Goal: Register for event/course

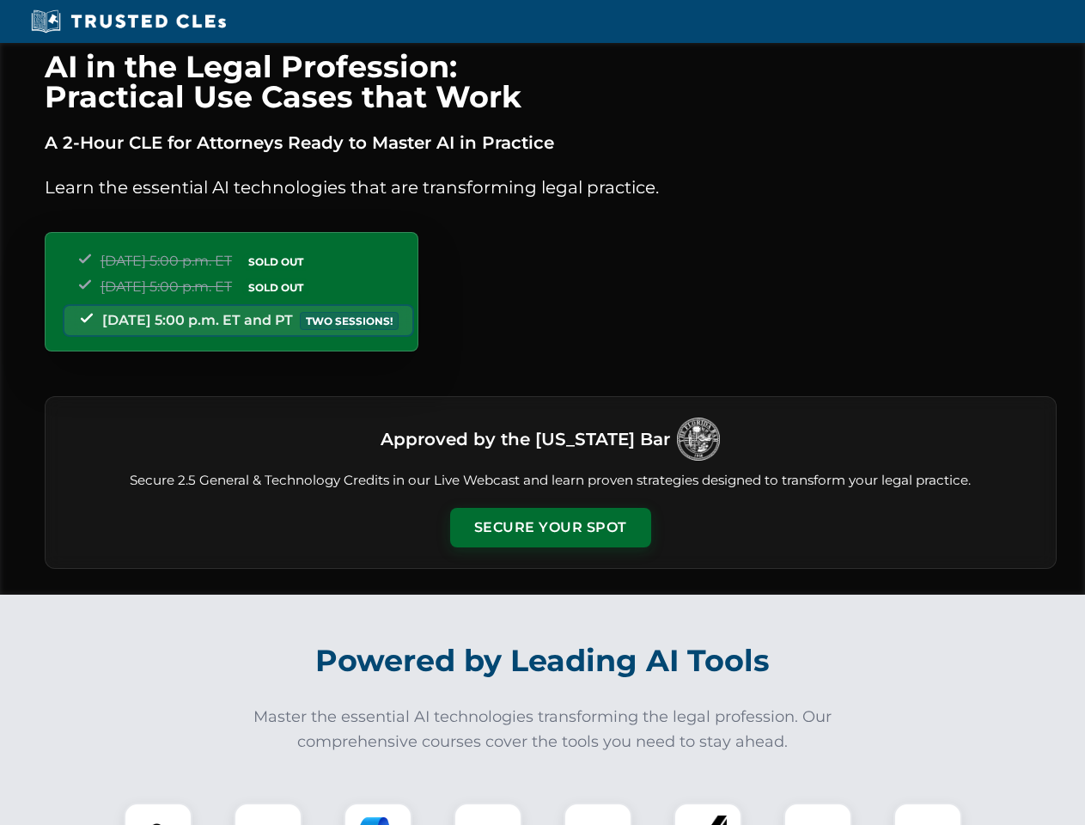
click at [550, 528] on button "Secure Your Spot" at bounding box center [550, 528] width 201 height 40
click at [158, 814] on img at bounding box center [158, 837] width 50 height 50
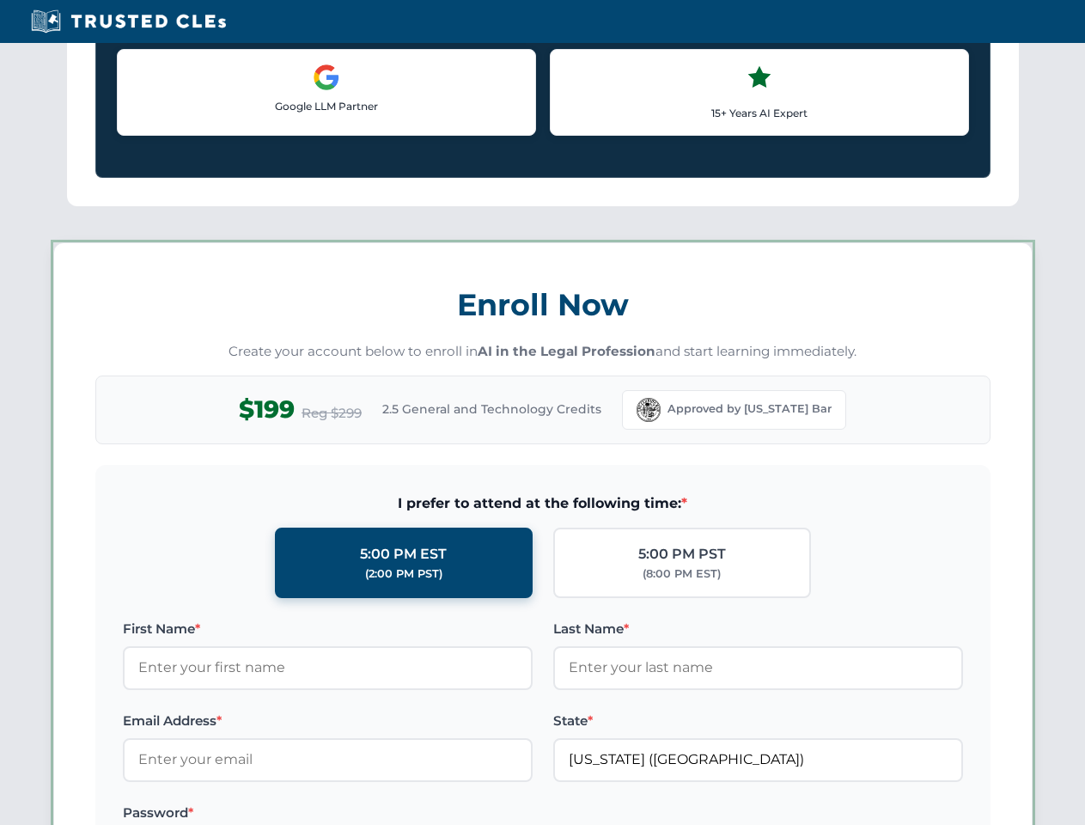
click at [378, 814] on label "Password *" at bounding box center [328, 813] width 410 height 21
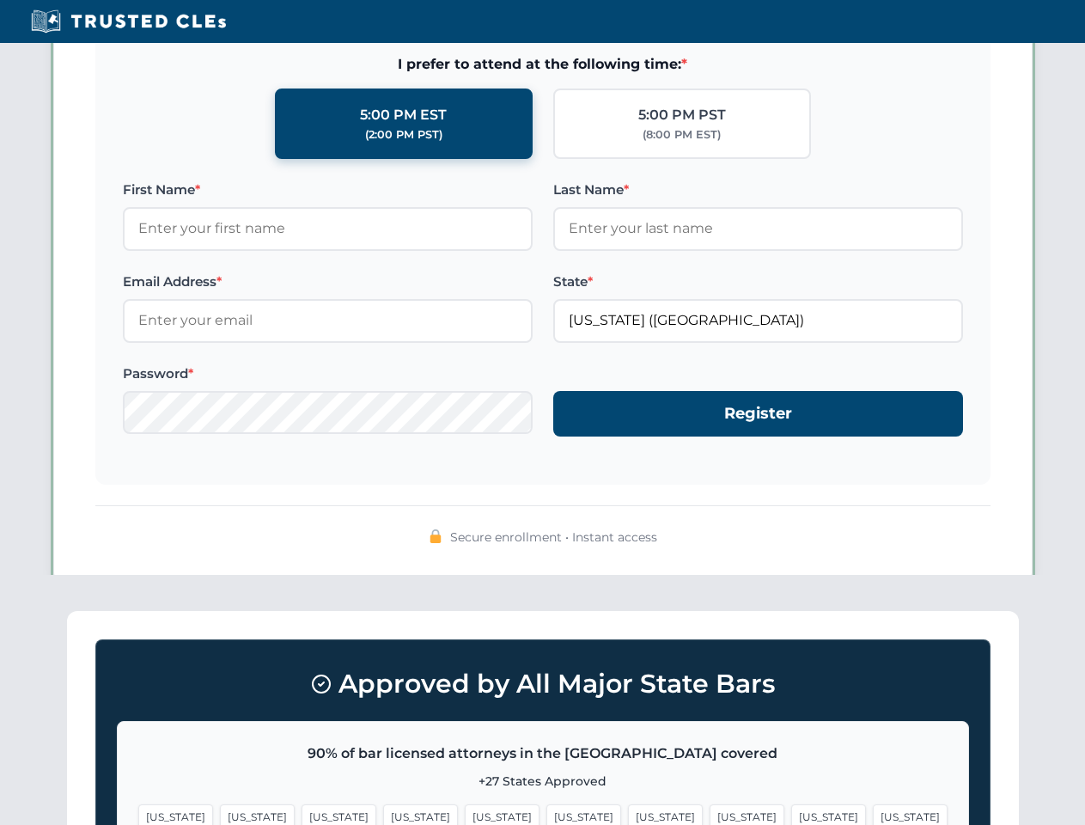
click at [791, 814] on span "[US_STATE]" at bounding box center [828, 816] width 75 height 25
